Goal: Task Accomplishment & Management: Manage account settings

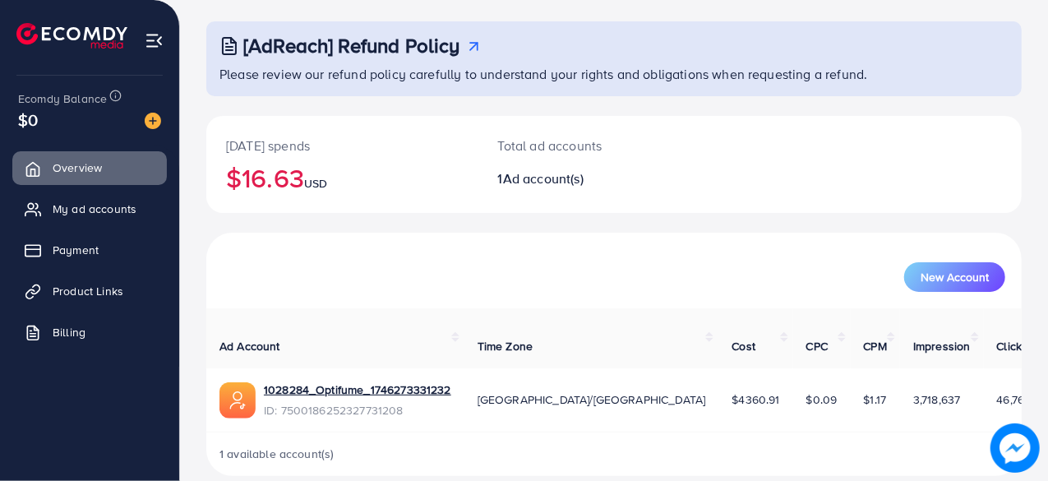
scroll to position [84, 0]
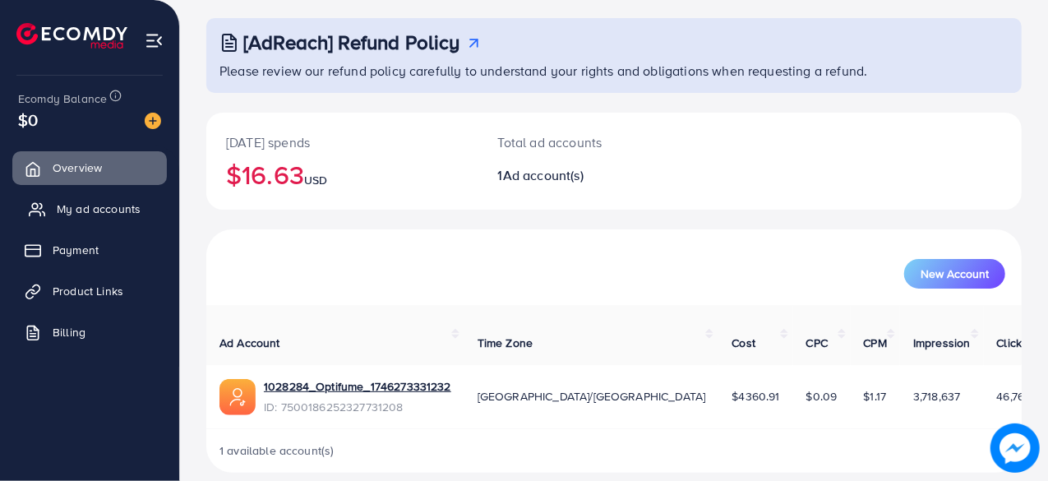
click at [103, 205] on span "My ad accounts" at bounding box center [99, 209] width 84 height 16
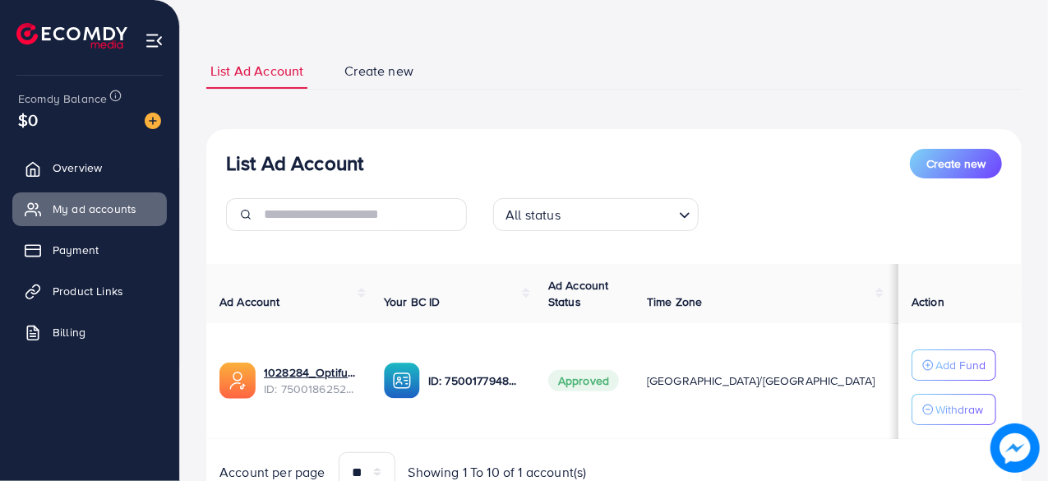
scroll to position [143, 0]
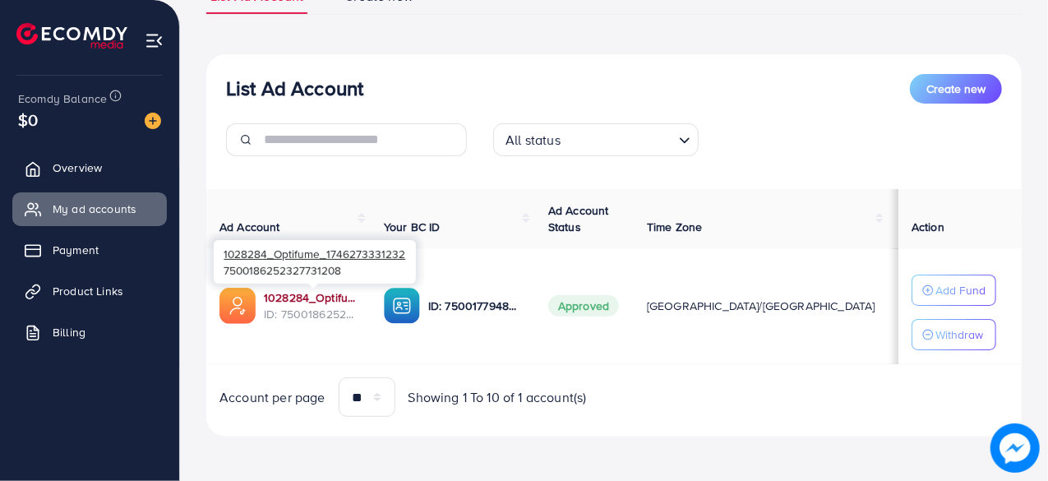
click at [305, 294] on link "1028284_Optifume_1746273331232" at bounding box center [311, 297] width 94 height 16
